Goal: Check status: Check status

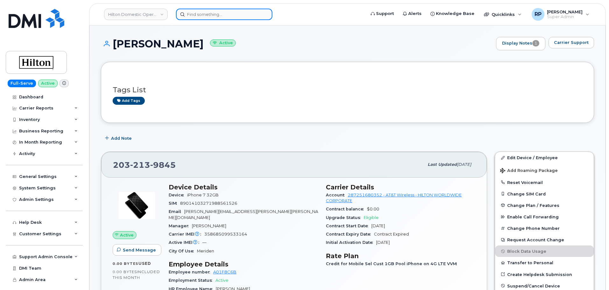
click at [214, 18] on input at bounding box center [224, 14] width 96 height 11
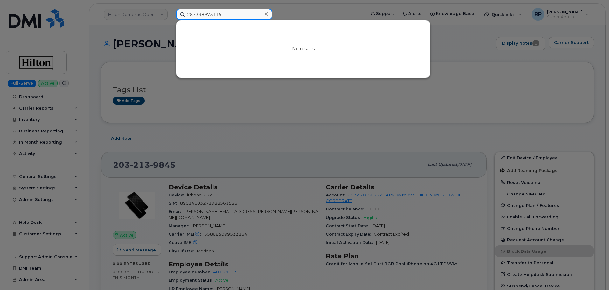
type input "287338973115"
click at [36, 99] on div at bounding box center [304, 145] width 609 height 290
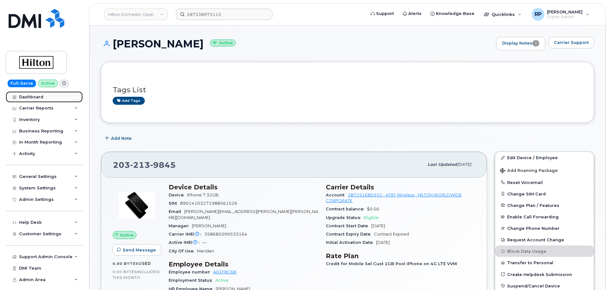
click at [36, 99] on div "Dashboard" at bounding box center [31, 97] width 24 height 5
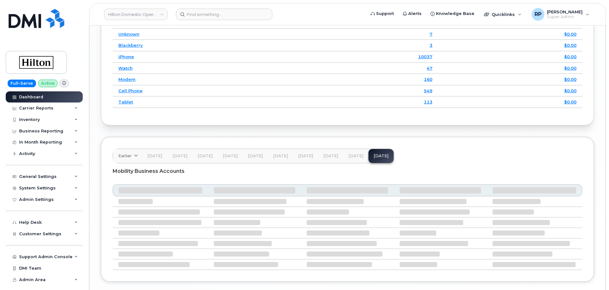
scroll to position [937, 0]
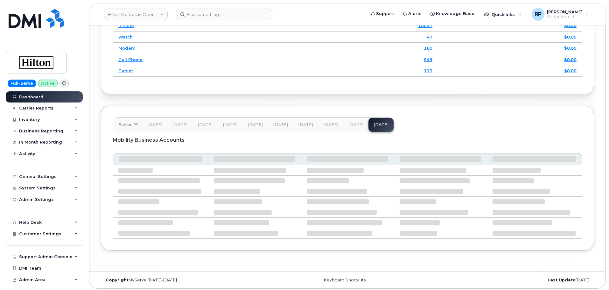
click at [358, 125] on span "[DATE]" at bounding box center [356, 124] width 15 height 5
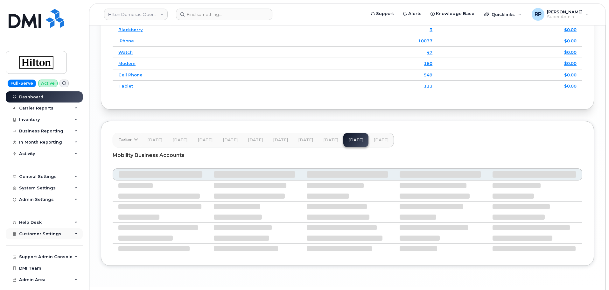
scroll to position [952, 0]
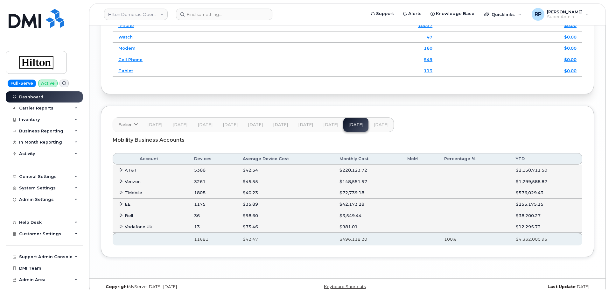
click at [121, 170] on icon at bounding box center [121, 170] width 4 height 4
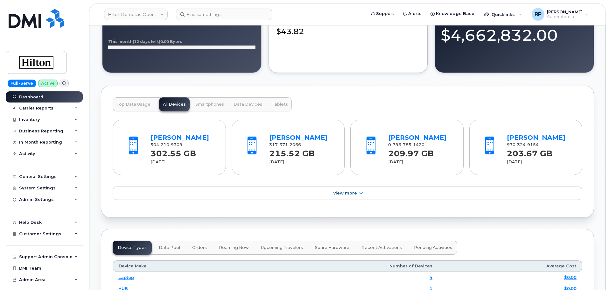
scroll to position [1811, 0]
